Goal: Information Seeking & Learning: Learn about a topic

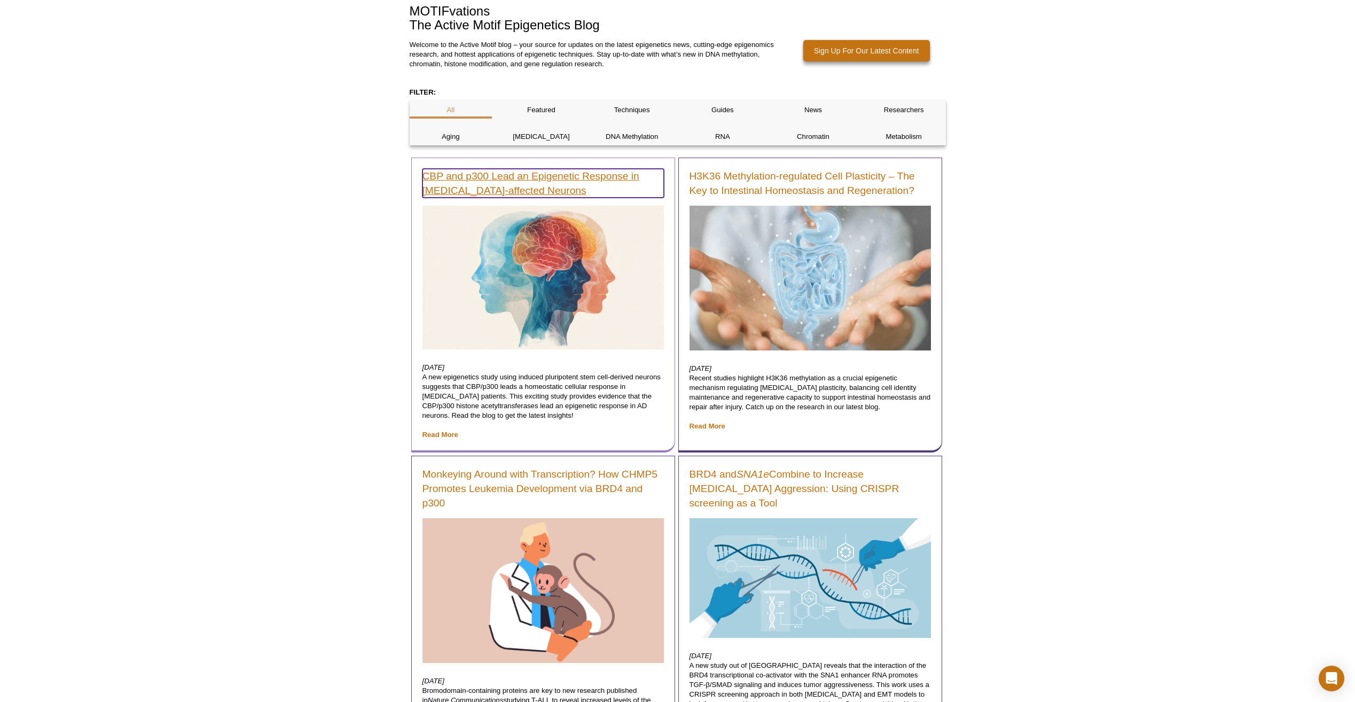
click at [499, 181] on link "CBP and p300 Lead an Epigenetic Response in [MEDICAL_DATA]-affected Neurons" at bounding box center [542, 183] width 241 height 29
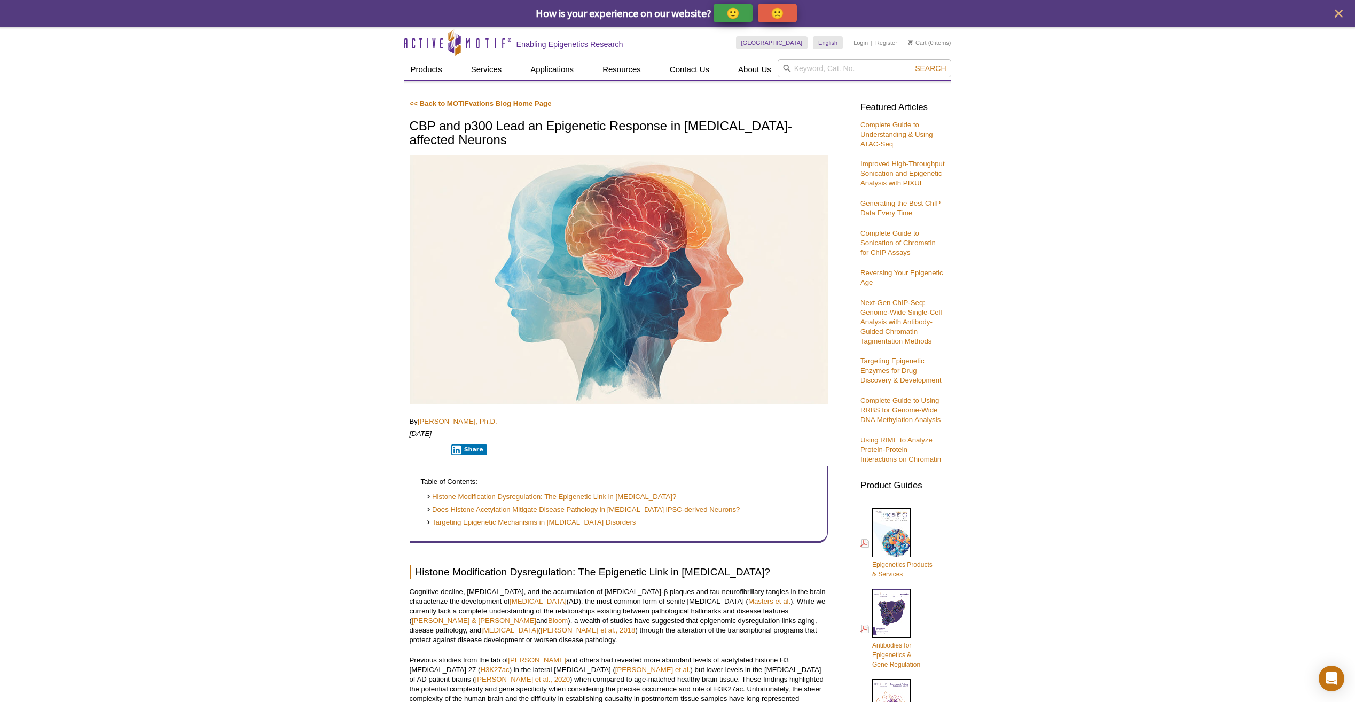
drag, startPoint x: 410, startPoint y: 123, endPoint x: 507, endPoint y: 140, distance: 98.7
click at [507, 140] on h1 "CBP and p300 Lead an Epigenetic Response in [MEDICAL_DATA]-affected Neurons" at bounding box center [619, 133] width 418 height 29
copy h1 "CBP and p300 Lead an Epigenetic Response in [MEDICAL_DATA]-affected Neurons"
drag, startPoint x: 541, startPoint y: 248, endPoint x: 404, endPoint y: 265, distance: 137.7
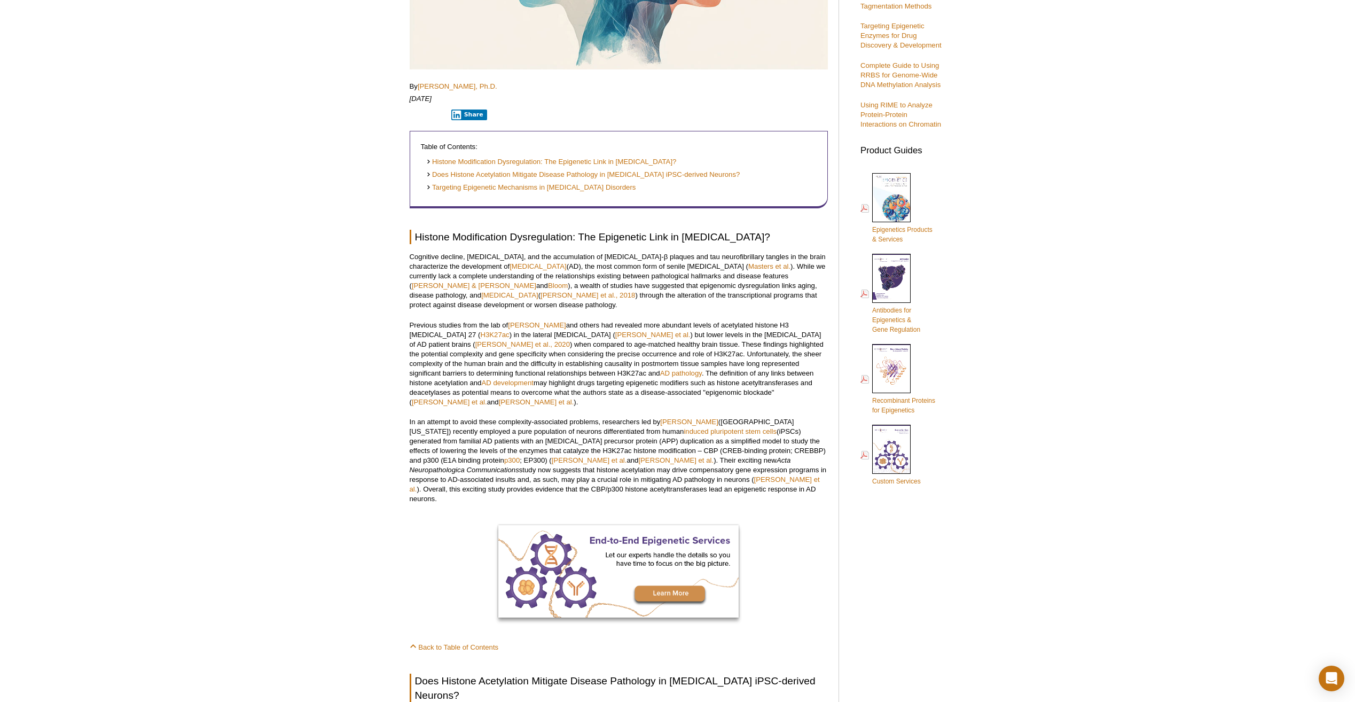
scroll to position [267, 0]
